Goal: Task Accomplishment & Management: Manage account settings

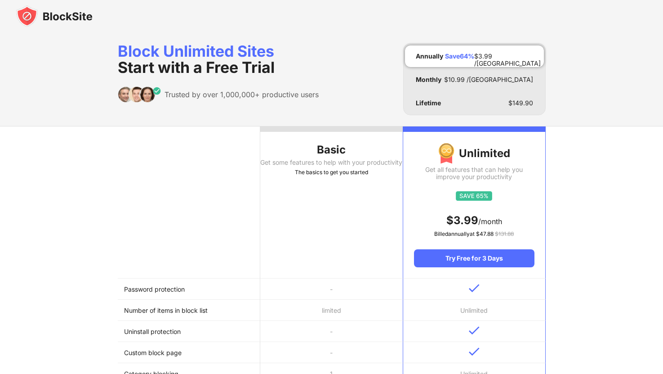
click at [56, 11] on img at bounding box center [54, 16] width 76 height 22
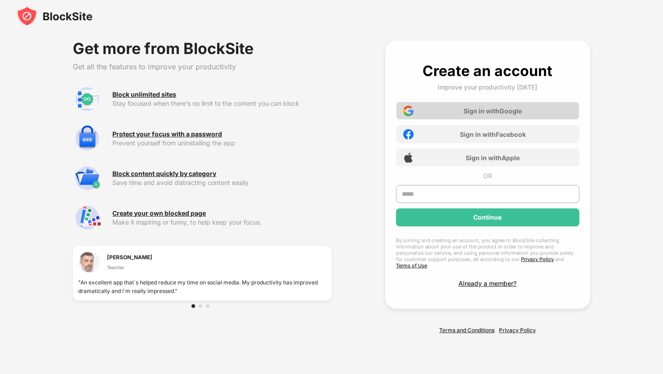
click at [511, 115] on div "Sign in with Google" at bounding box center [493, 111] width 58 height 8
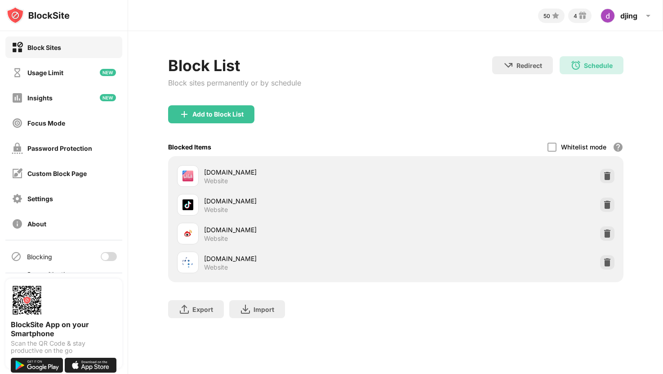
click at [104, 257] on div at bounding box center [105, 256] width 7 height 7
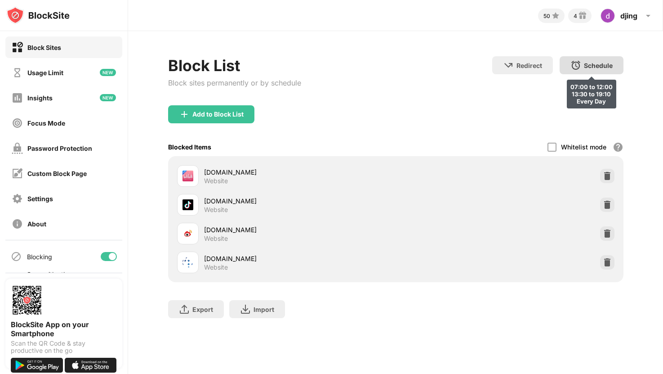
click at [599, 63] on div "Schedule" at bounding box center [598, 66] width 29 height 8
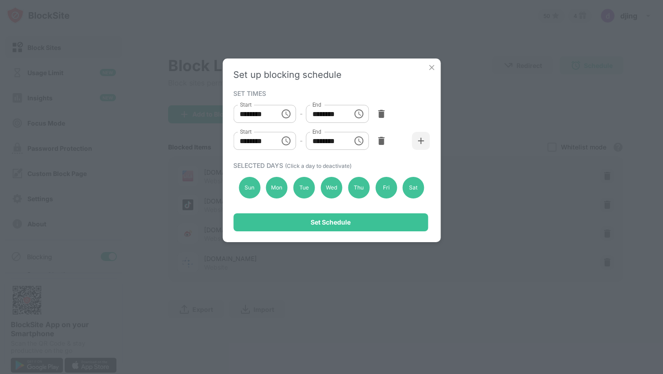
click at [357, 142] on icon "Choose time, selected time is 7:10 PM" at bounding box center [359, 140] width 11 height 11
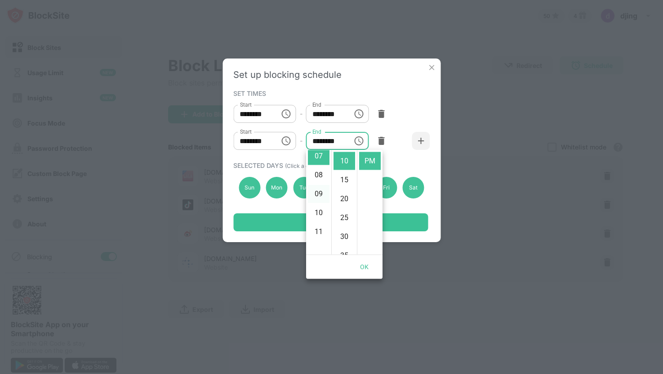
scroll to position [94, 0]
click at [321, 217] on li "08" at bounding box center [319, 218] width 22 height 18
click at [348, 232] on li "30" at bounding box center [345, 237] width 22 height 18
type input "********"
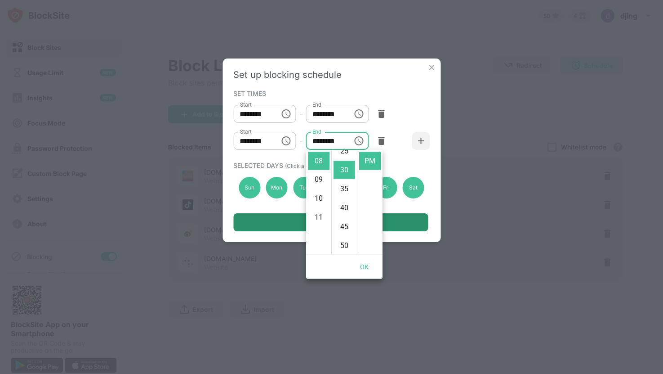
scroll to position [113, 0]
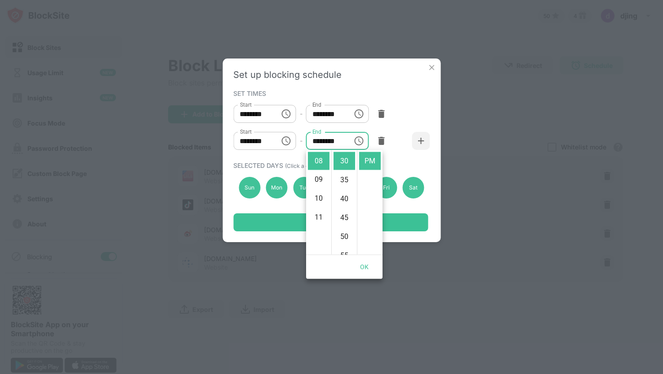
click at [429, 170] on div "Set up blocking schedule SET TIMES Start ******** Start - End ******** End Star…" at bounding box center [332, 149] width 218 height 183
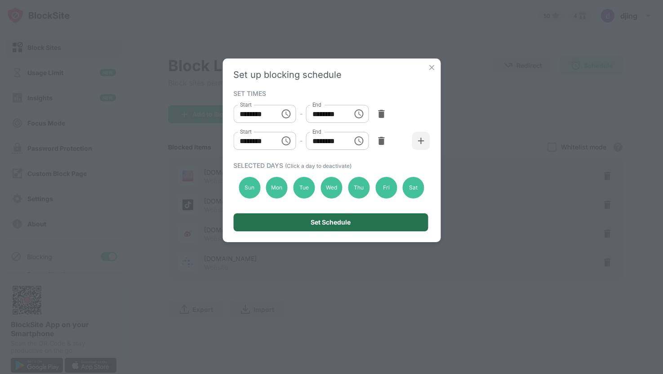
click at [378, 224] on div "Set Schedule" at bounding box center [330, 222] width 195 height 18
